Goal: Entertainment & Leisure: Consume media (video, audio)

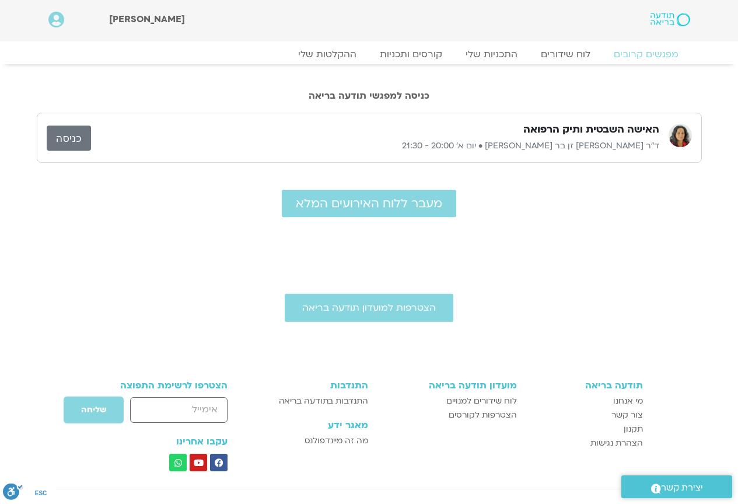
click at [71, 144] on link "כניסה" at bounding box center [69, 137] width 44 height 25
click at [301, 54] on link "ההקלטות שלי" at bounding box center [327, 54] width 98 height 14
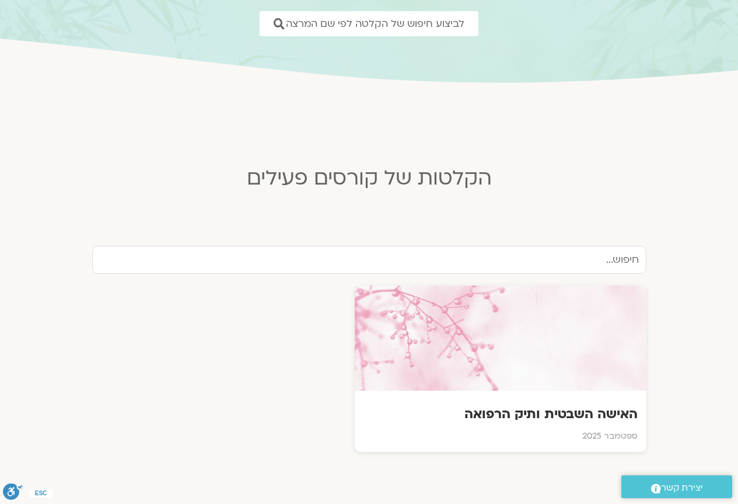
scroll to position [233, 0]
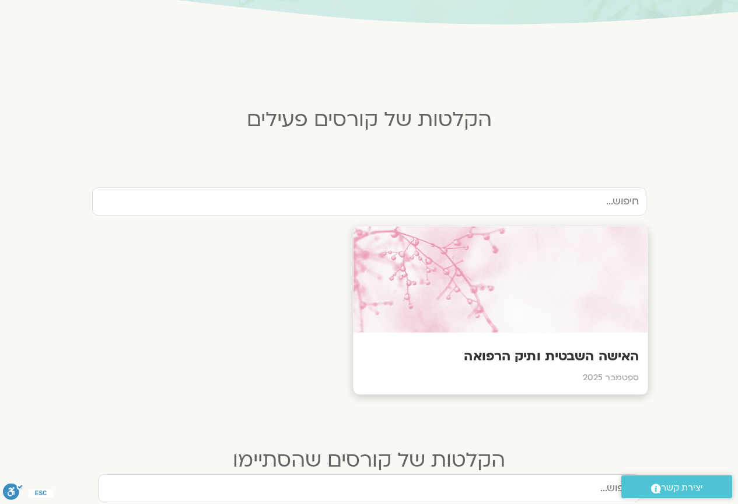
click at [546, 298] on div at bounding box center [500, 279] width 295 height 106
